Goal: Transaction & Acquisition: Book appointment/travel/reservation

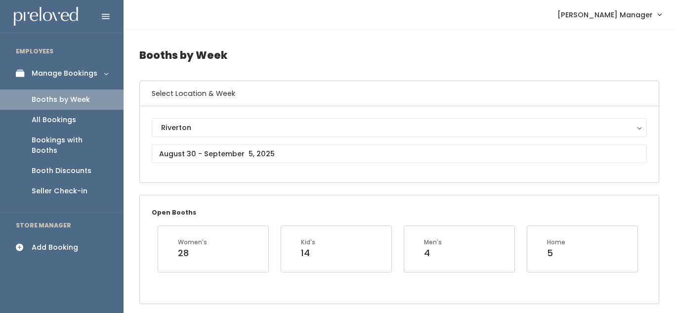
click at [58, 242] on div "Add Booking" at bounding box center [55, 247] width 46 height 10
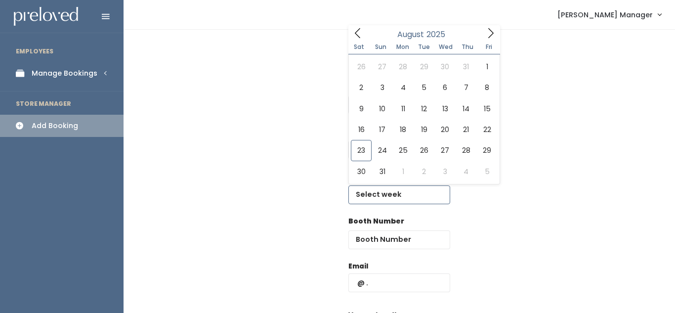
click at [374, 196] on input "text" at bounding box center [400, 194] width 102 height 19
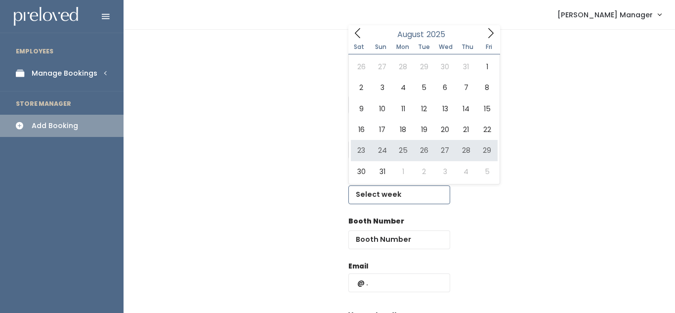
type input "August 23 to August 29"
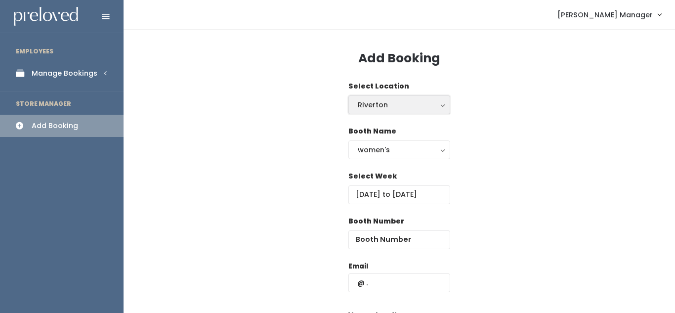
click at [386, 102] on div "Riverton" at bounding box center [399, 104] width 83 height 11
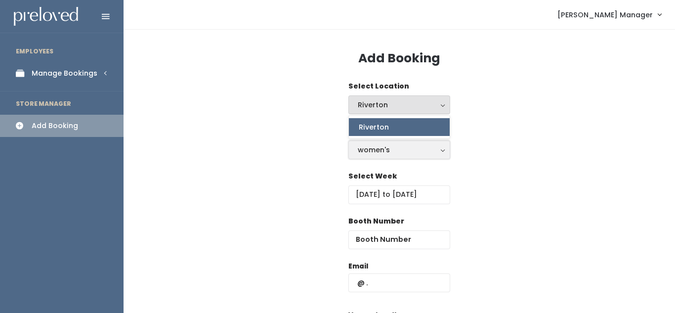
click at [386, 151] on div "women's" at bounding box center [399, 149] width 83 height 11
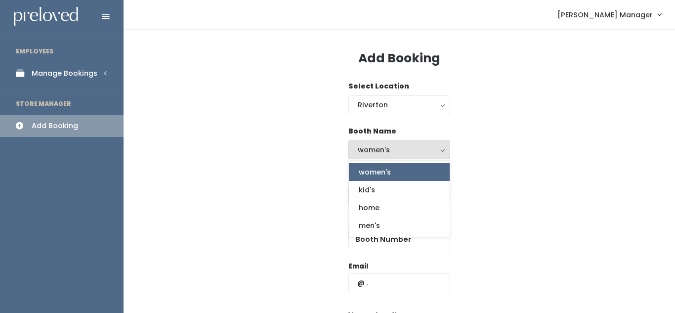
click at [386, 150] on div "women's" at bounding box center [399, 149] width 83 height 11
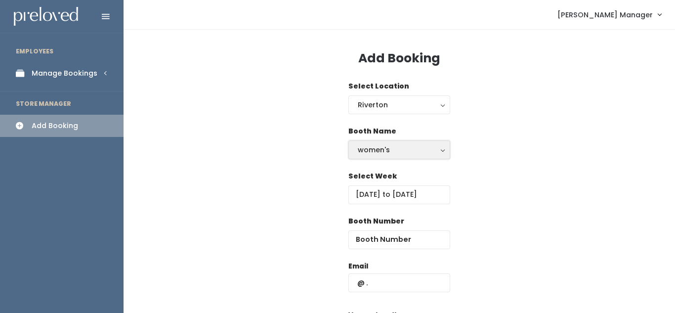
click at [386, 150] on div "women's" at bounding box center [399, 149] width 83 height 11
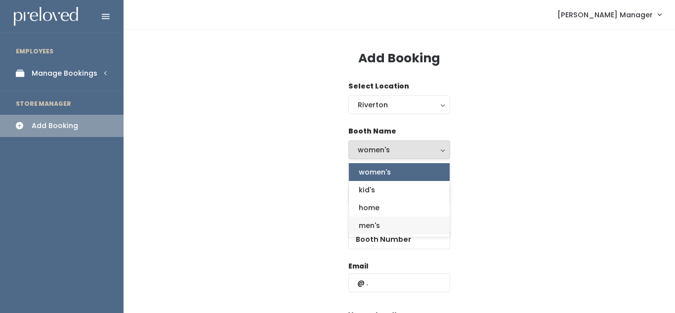
click at [382, 224] on link "men's" at bounding box center [399, 226] width 101 height 18
select select "mens"
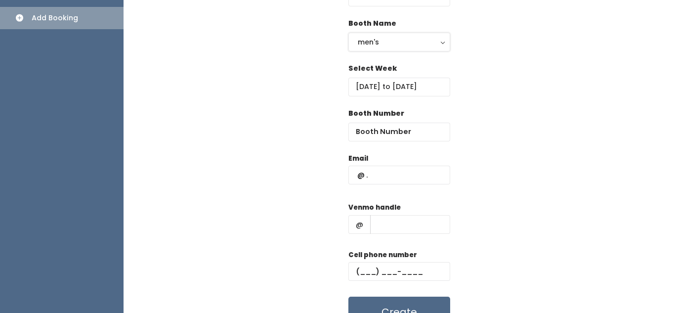
scroll to position [109, 0]
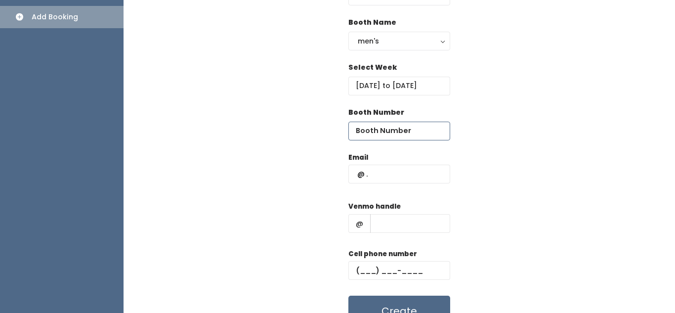
click at [371, 127] on input "number" at bounding box center [400, 131] width 102 height 19
type input "58"
click at [383, 178] on input "text" at bounding box center [400, 174] width 102 height 19
click at [379, 175] on input "text" at bounding box center [400, 174] width 102 height 19
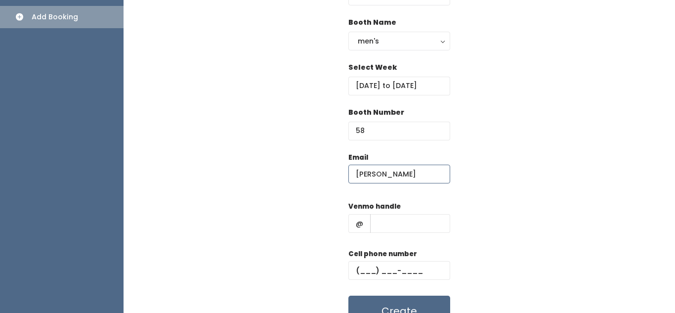
click at [382, 178] on input "ann" at bounding box center [400, 174] width 102 height 19
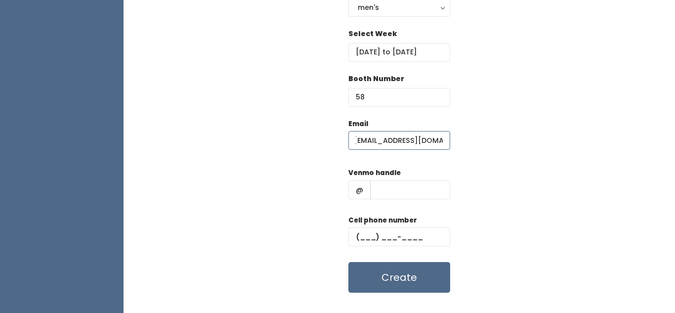
scroll to position [160, 0]
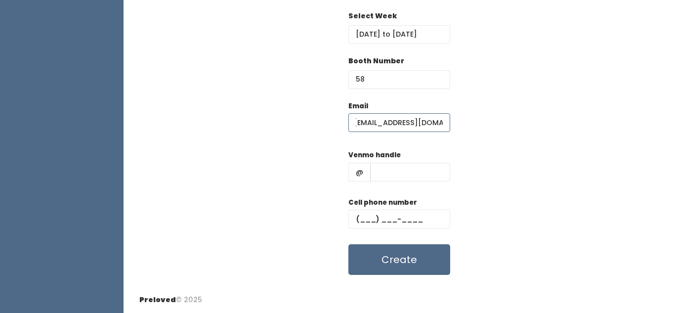
type input "[EMAIL_ADDRESS][DOMAIN_NAME]"
click at [394, 167] on input "text" at bounding box center [410, 172] width 80 height 19
type input "111"
click at [372, 220] on input "text" at bounding box center [400, 219] width 102 height 19
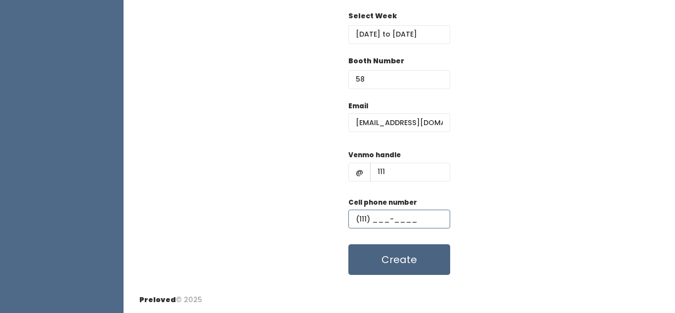
type input "(111) ___-____"
click at [403, 257] on button "Create" at bounding box center [400, 259] width 102 height 31
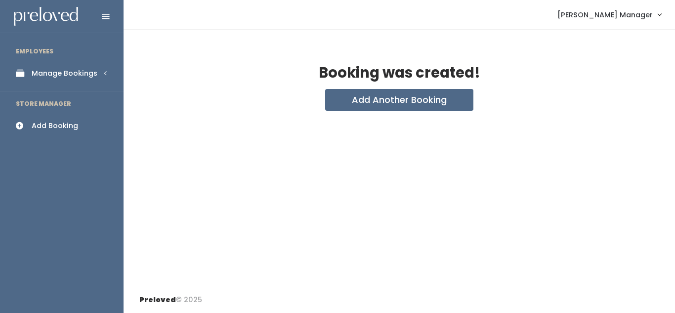
click at [84, 74] on div "Manage Bookings" at bounding box center [65, 73] width 66 height 10
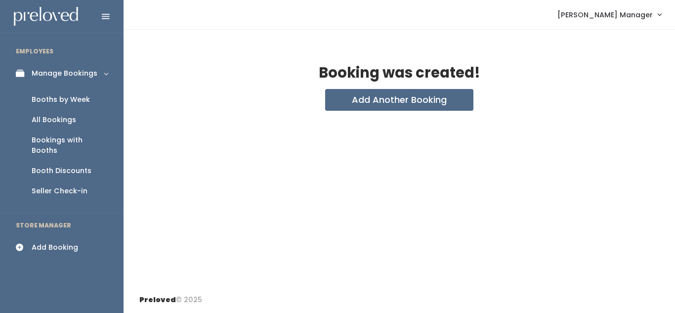
click at [64, 102] on div "Booths by Week" at bounding box center [61, 99] width 58 height 10
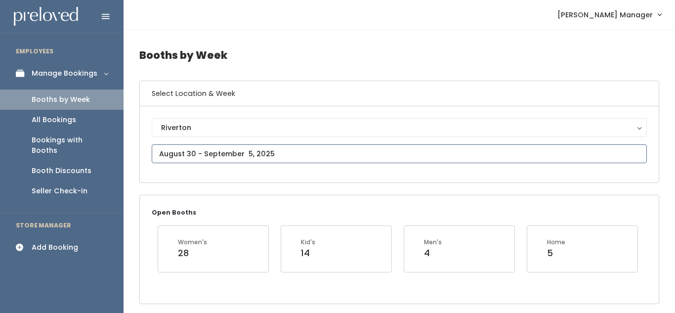
click at [254, 155] on input "text" at bounding box center [399, 153] width 495 height 19
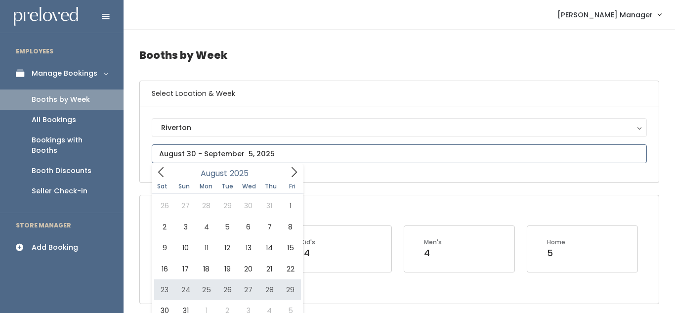
type input "[DATE] to [DATE]"
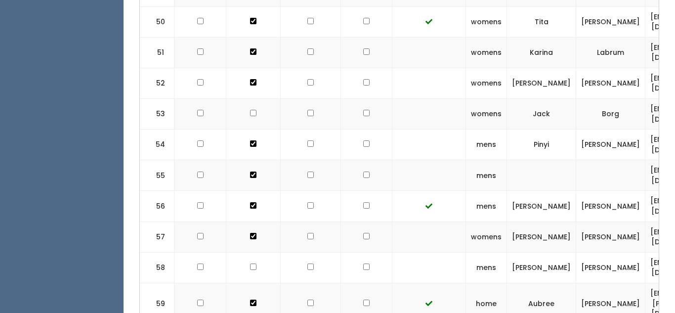
scroll to position [2064, 0]
